Goal: Task Accomplishment & Management: Use online tool/utility

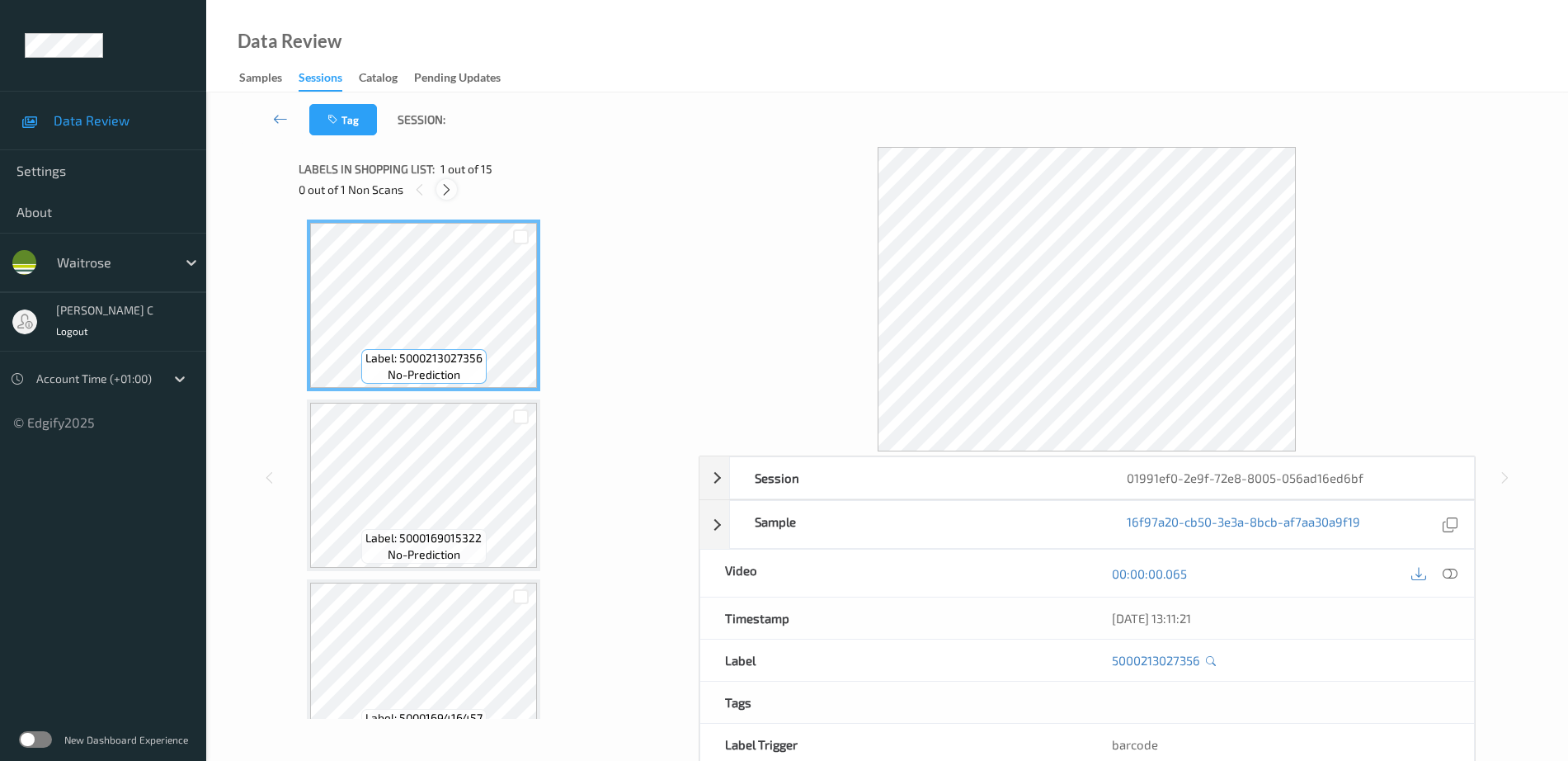
click at [456, 193] on div at bounding box center [446, 190] width 20 height 20
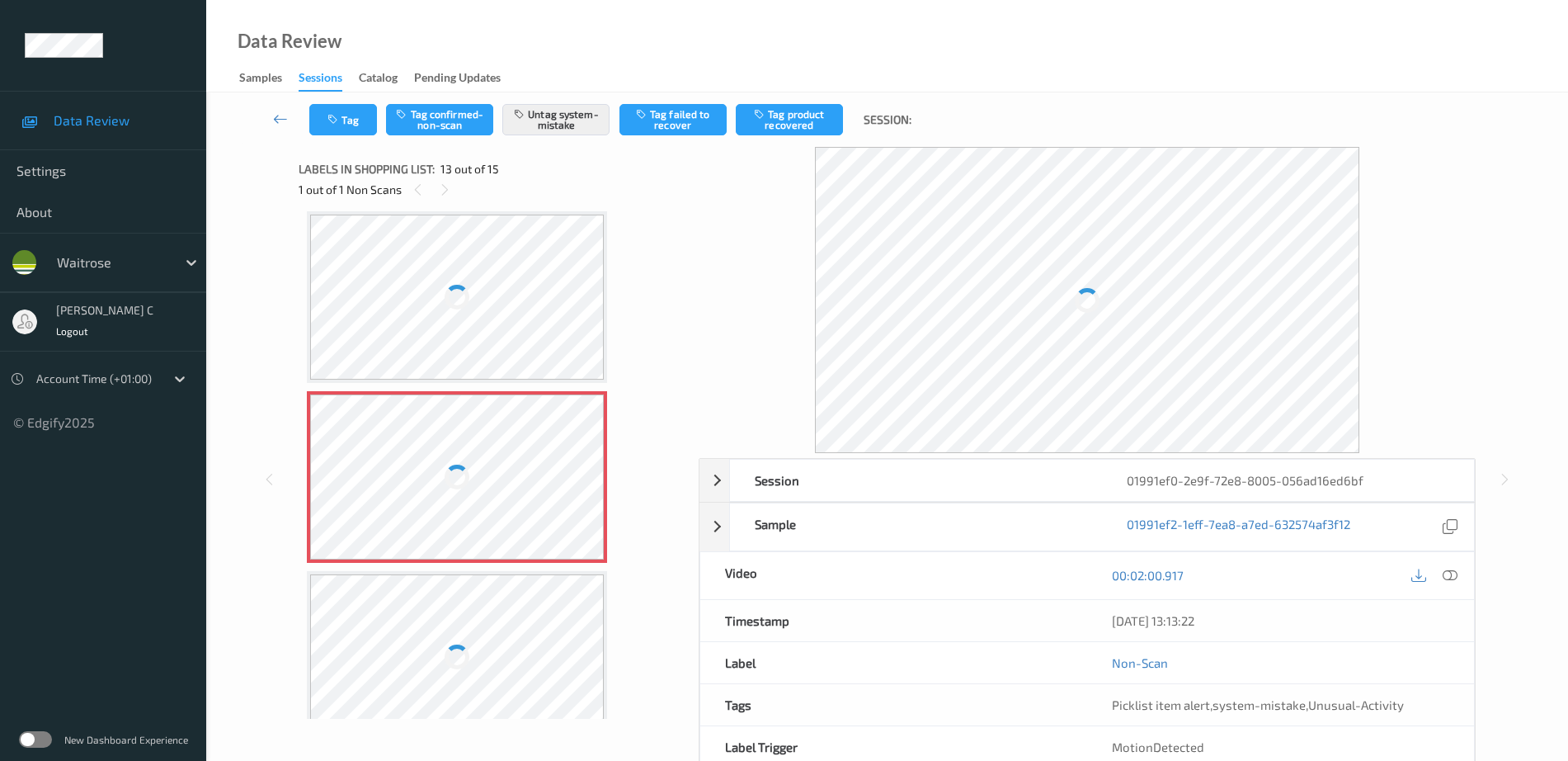
click at [433, 312] on div at bounding box center [456, 296] width 293 height 165
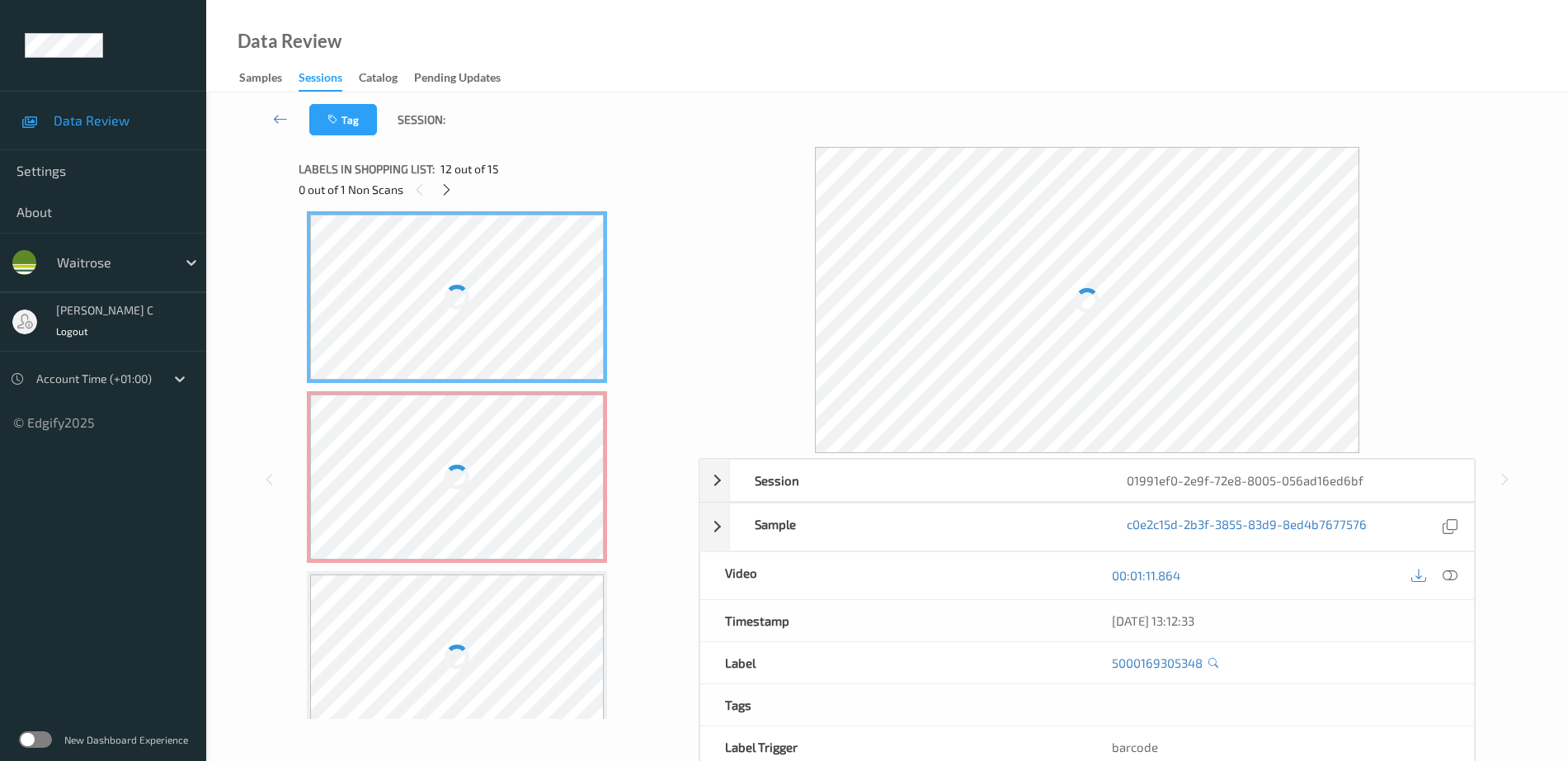
click at [1446, 571] on div at bounding box center [1450, 575] width 22 height 22
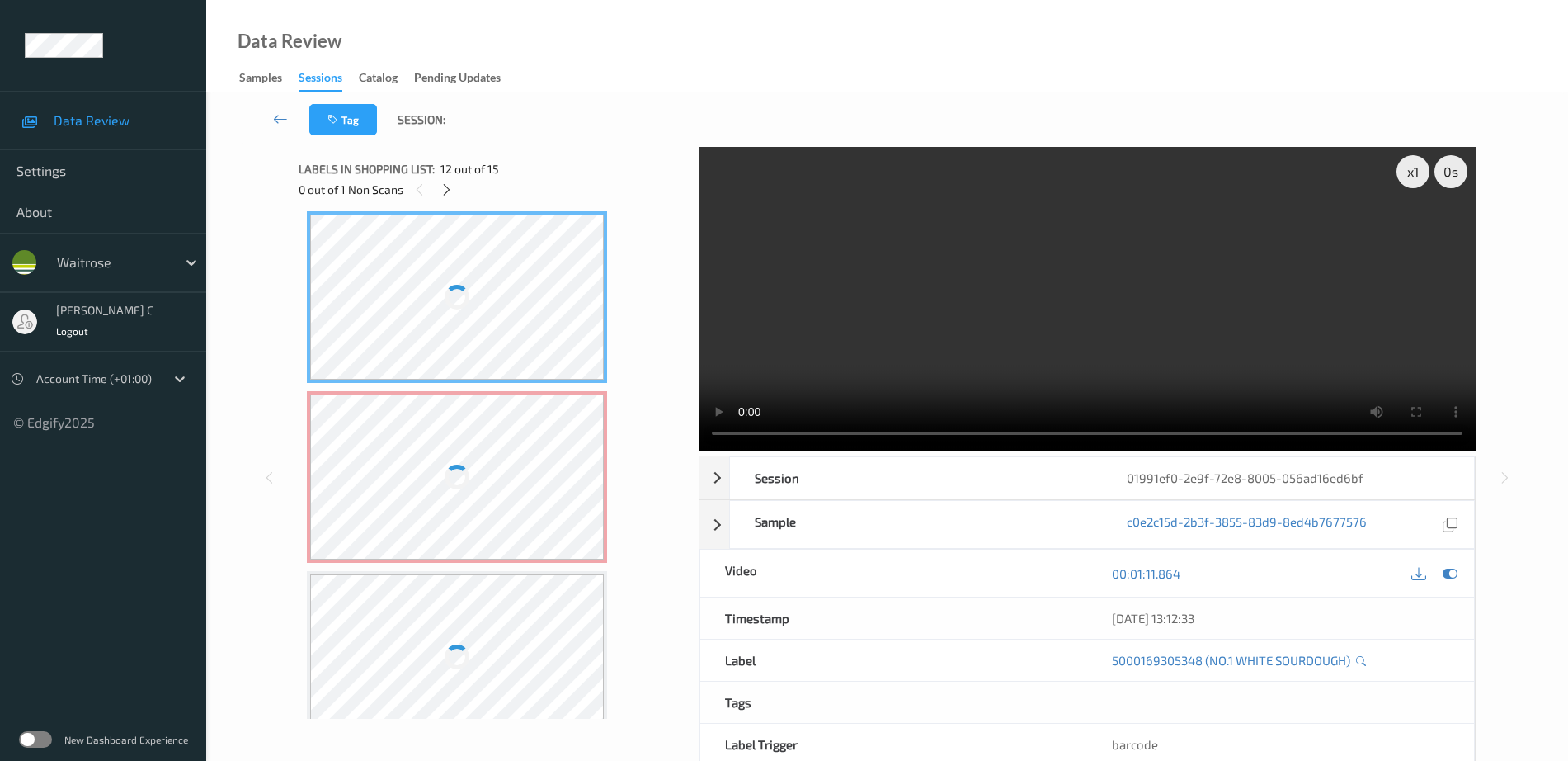
click at [452, 293] on div at bounding box center [457, 297] width 29 height 29
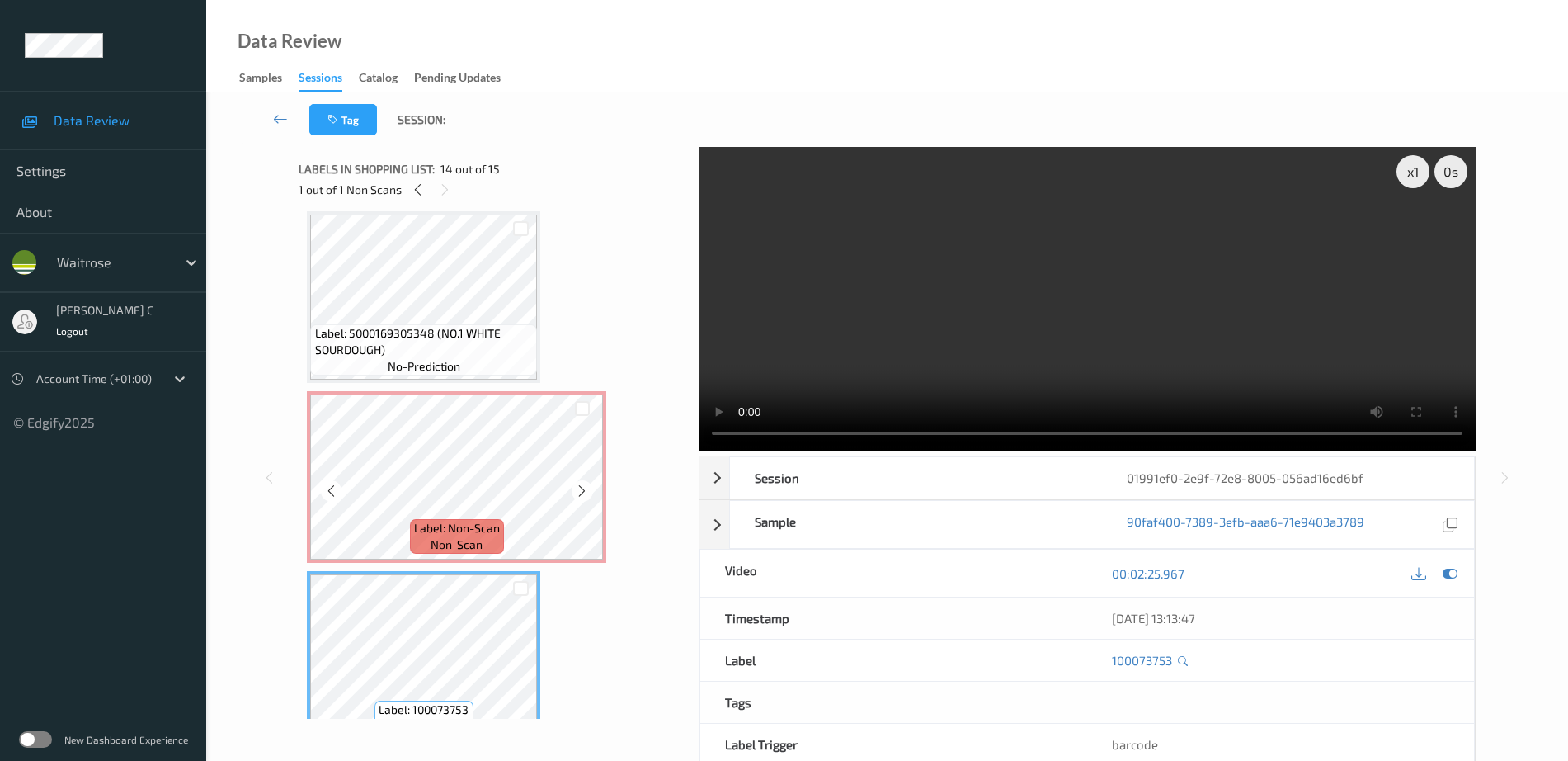
click at [424, 346] on span "Label: 5000169305348 (NO.1 WHITE SOURDOUGH)" at bounding box center [425, 341] width 219 height 33
